Goal: Navigation & Orientation: Find specific page/section

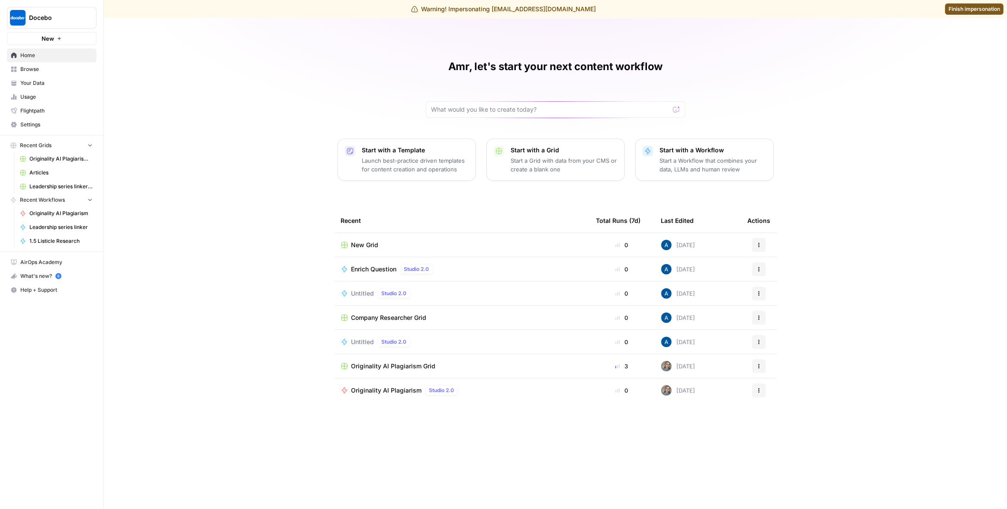
click at [241, 136] on div "Amr, let's start your next content workflow Start with a Template Launch best-p…" at bounding box center [555, 263] width 903 height 491
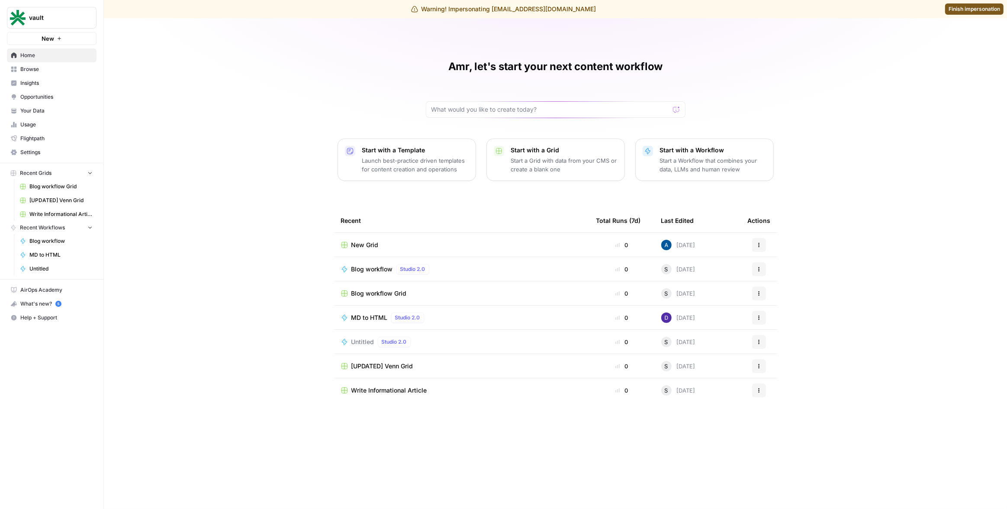
click at [973, 8] on span "Finish impersonation" at bounding box center [974, 9] width 51 height 8
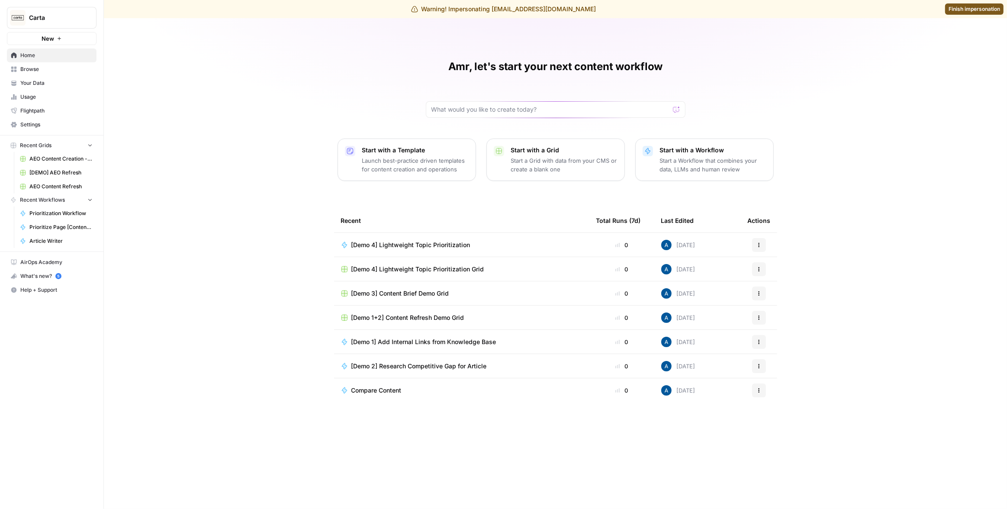
click at [230, 122] on div "Amr, let's start your next content workflow Start with a Template Launch best-p…" at bounding box center [555, 263] width 903 height 491
click at [44, 85] on span "Your Data" at bounding box center [56, 83] width 72 height 8
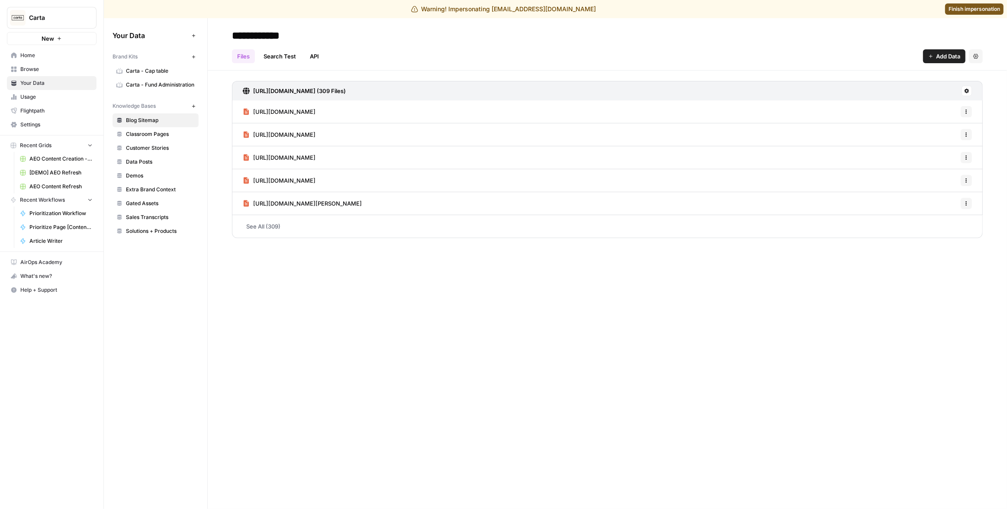
click at [165, 73] on span "Carta - Cap table" at bounding box center [160, 71] width 69 height 8
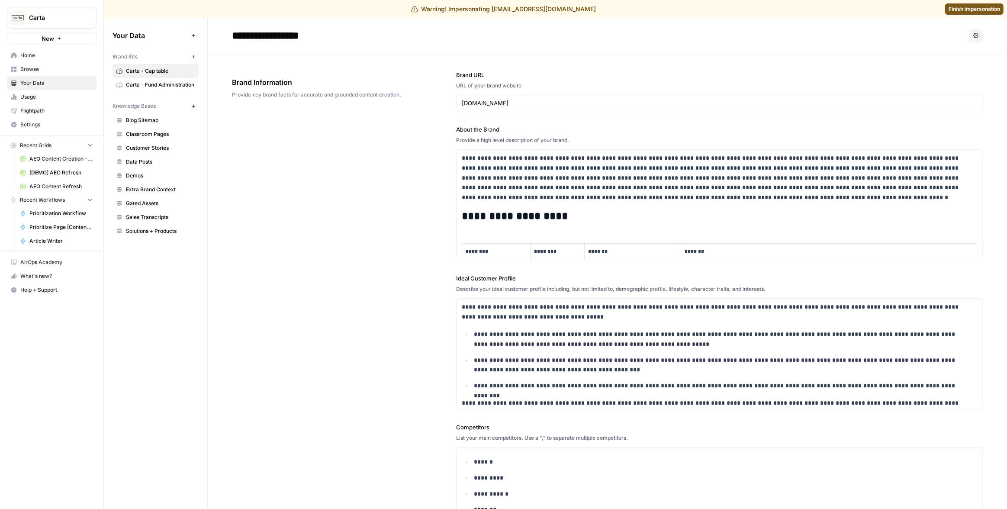
click at [167, 83] on span "Carta - Fund Administration" at bounding box center [160, 85] width 69 height 8
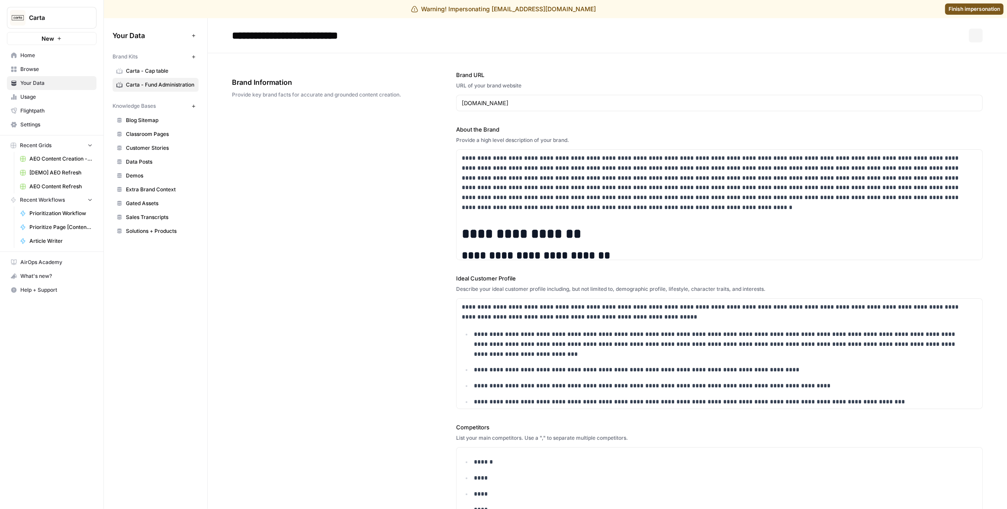
click at [100, 295] on nav "AirOps Academy What's new? Help + Support" at bounding box center [51, 276] width 103 height 48
click at [974, 10] on span "Finish impersonation" at bounding box center [974, 9] width 51 height 8
